Goal: Information Seeking & Learning: Learn about a topic

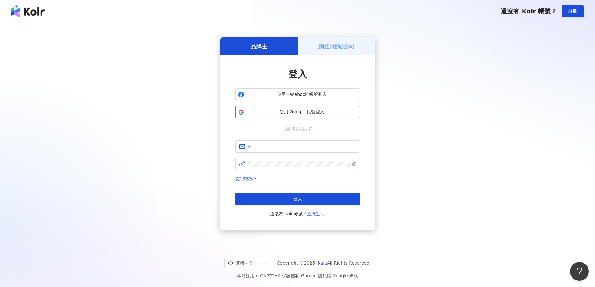
click at [298, 112] on span "使用 Google 帳號登入" at bounding box center [302, 112] width 111 height 6
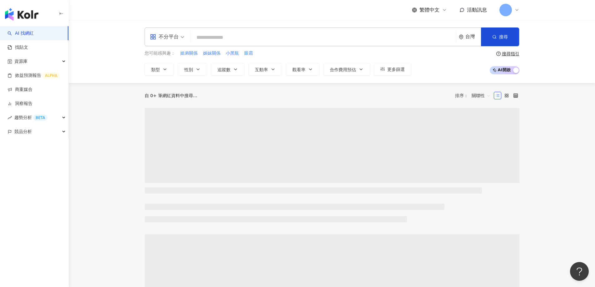
type input "**********"
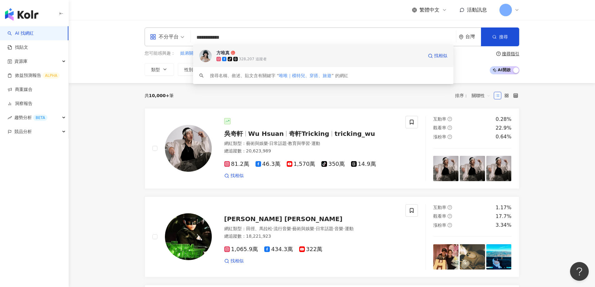
click at [238, 59] on span at bounding box center [236, 59] width 6 height 4
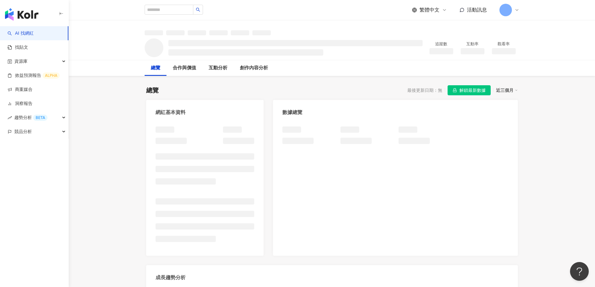
click at [463, 91] on span "解鎖最新數據" at bounding box center [473, 91] width 26 height 10
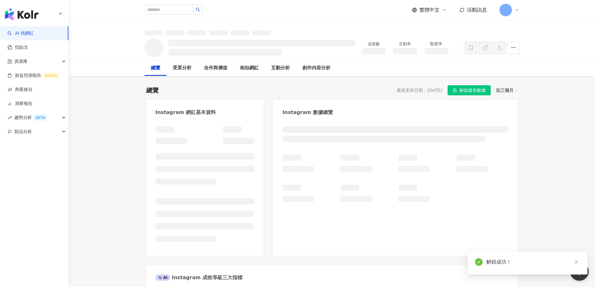
click at [576, 261] on icon "close" at bounding box center [576, 262] width 4 height 4
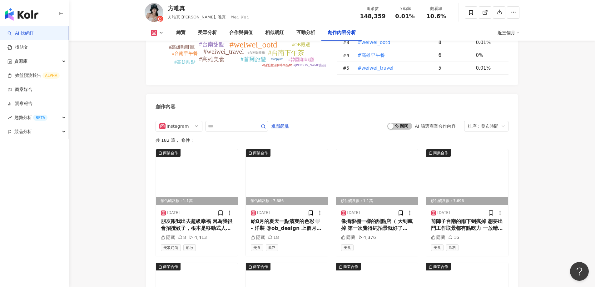
scroll to position [1937, 0]
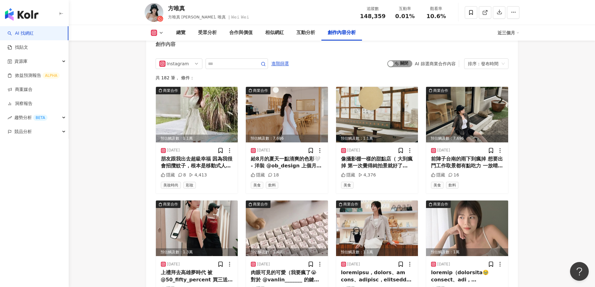
click at [394, 63] on div "button" at bounding box center [391, 64] width 6 height 6
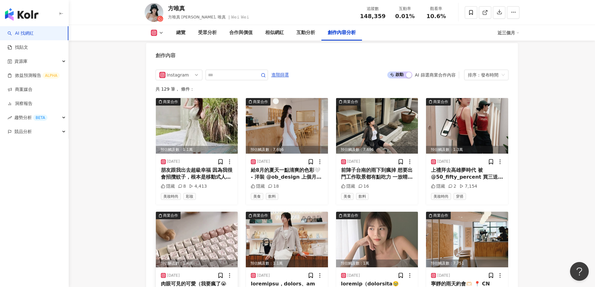
click at [181, 231] on img at bounding box center [197, 240] width 82 height 56
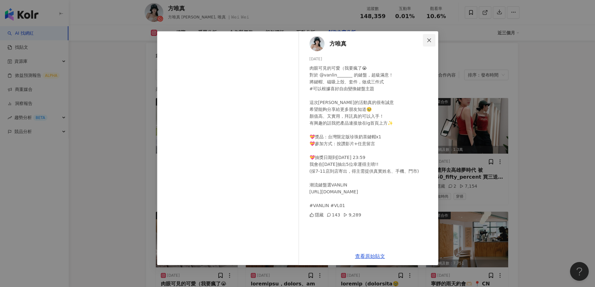
click at [429, 39] on icon "close" at bounding box center [429, 40] width 5 height 5
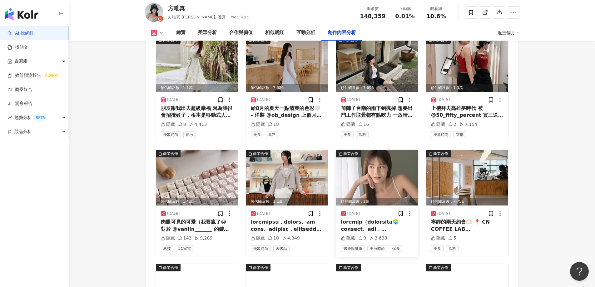
scroll to position [1989, 0]
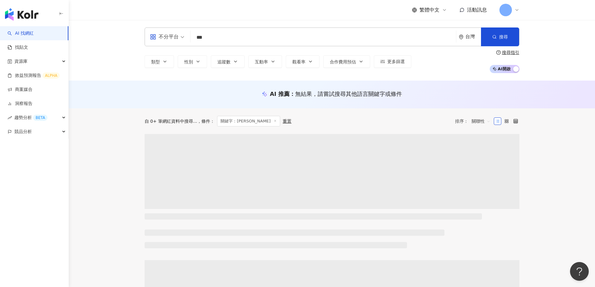
drag, startPoint x: 222, startPoint y: 37, endPoint x: 98, endPoint y: 20, distance: 124.2
click at [90, 27] on div "不分平台 賴芊合 *** 台灣 搜尋 類型 性別 追蹤數 互動率 觀看率 合作費用預估 更多篩選 搜尋指引 AI 開啟 AI 關閉" at bounding box center [332, 50] width 527 height 61
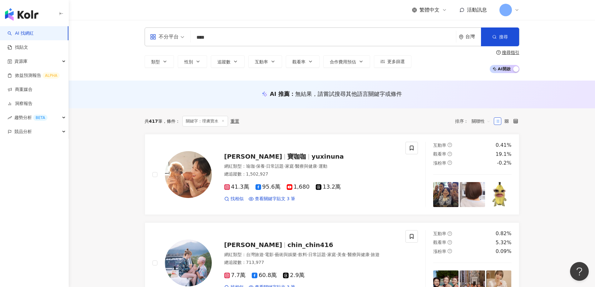
click at [112, 90] on div "AI 推薦 ： 無結果，請嘗試搜尋其他語言關鍵字或條件" at bounding box center [332, 95] width 527 height 28
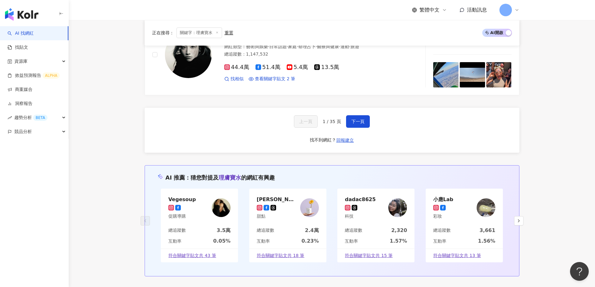
scroll to position [1054, 0]
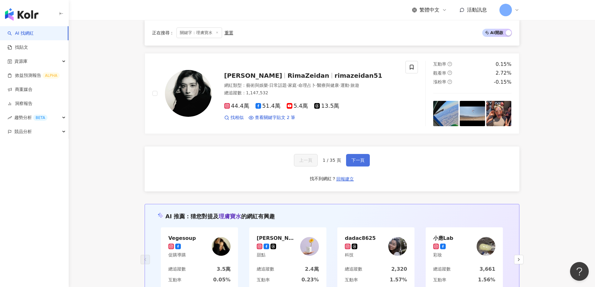
click at [355, 163] on span "下一頁" at bounding box center [358, 160] width 13 height 5
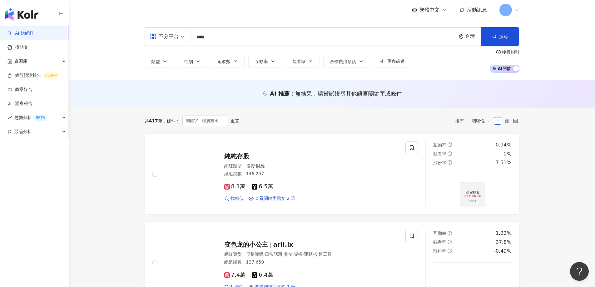
scroll to position [0, 0]
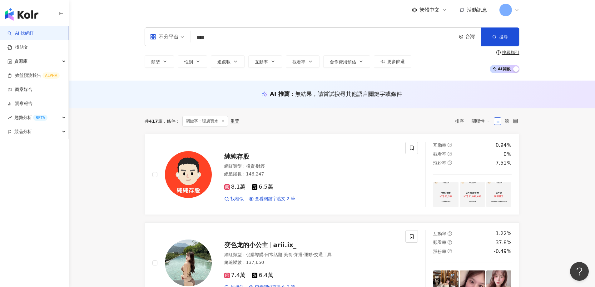
click at [259, 39] on input "****" at bounding box center [323, 38] width 261 height 12
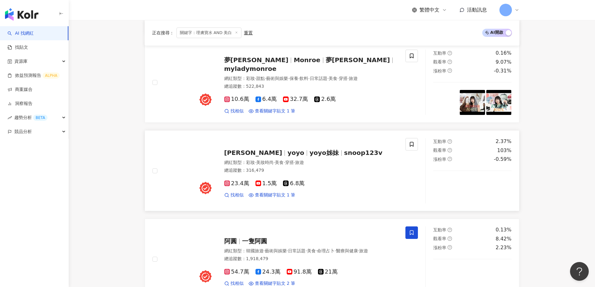
scroll to position [1031, 0]
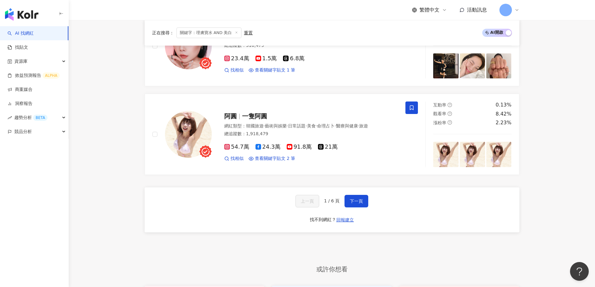
type input "**********"
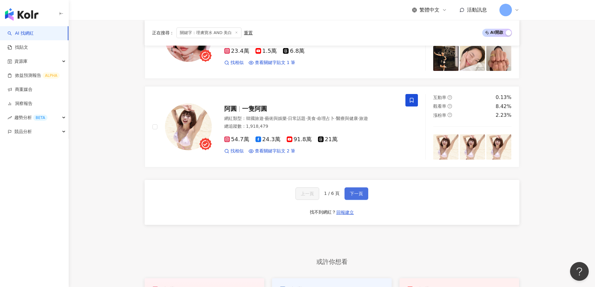
click at [357, 187] on button "下一頁" at bounding box center [357, 193] width 24 height 12
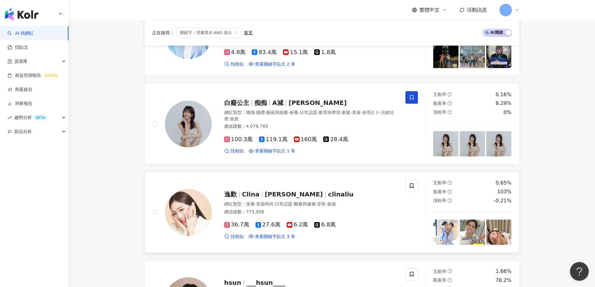
scroll to position [414, 0]
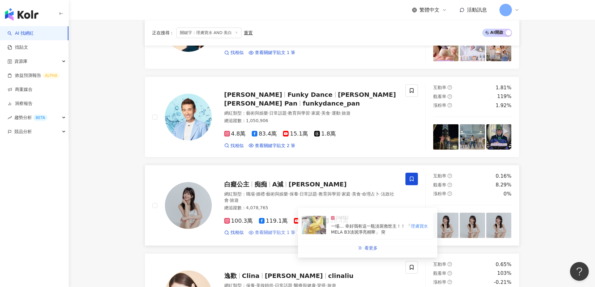
click at [266, 231] on span "查看關鍵字貼文 1 筆" at bounding box center [275, 233] width 41 height 6
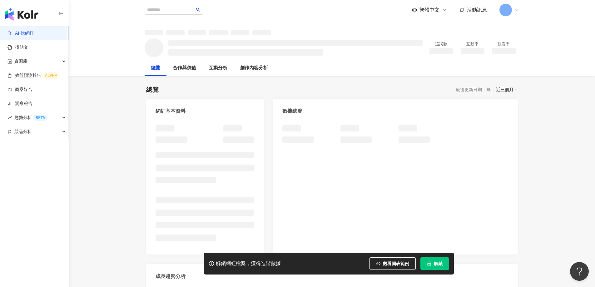
click at [435, 264] on span "解鎖" at bounding box center [438, 263] width 9 height 5
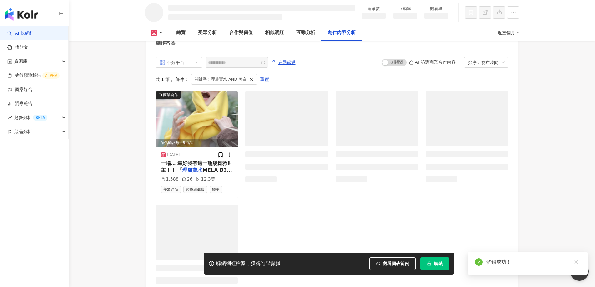
scroll to position [1667, 0]
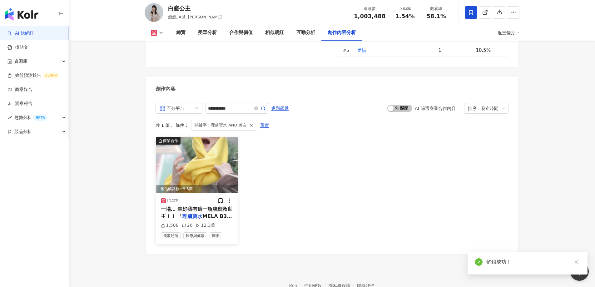
scroll to position [1933, 0]
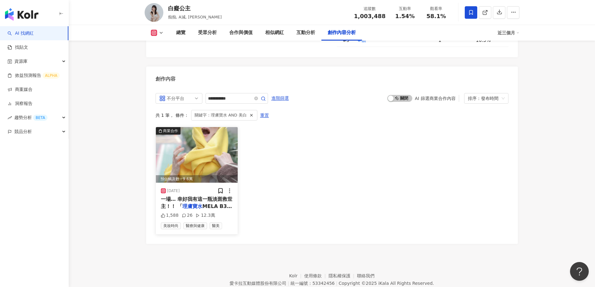
click at [161, 137] on img at bounding box center [197, 155] width 82 height 56
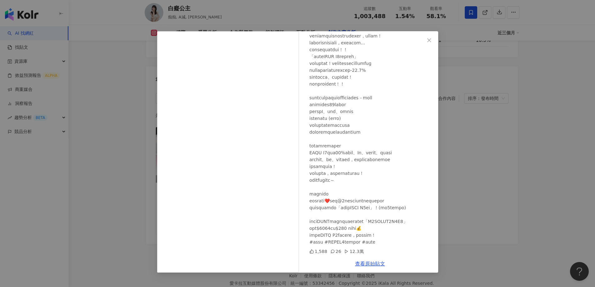
scroll to position [1933, 0]
click at [364, 263] on link "查看原始貼文" at bounding box center [370, 264] width 30 height 6
click at [432, 40] on span "Close" at bounding box center [429, 40] width 12 height 5
